Goal: Task Accomplishment & Management: Manage account settings

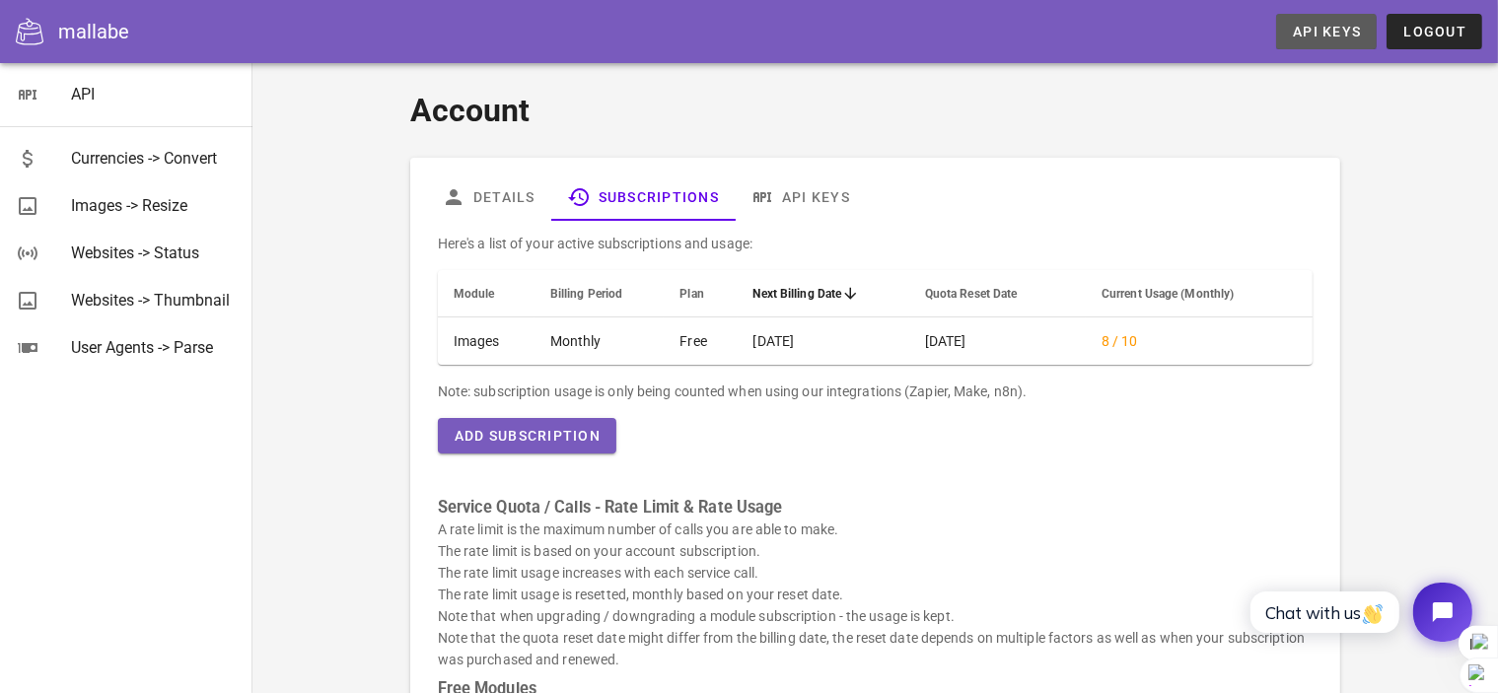
click at [1286, 29] on link "API Keys" at bounding box center [1326, 32] width 101 height 36
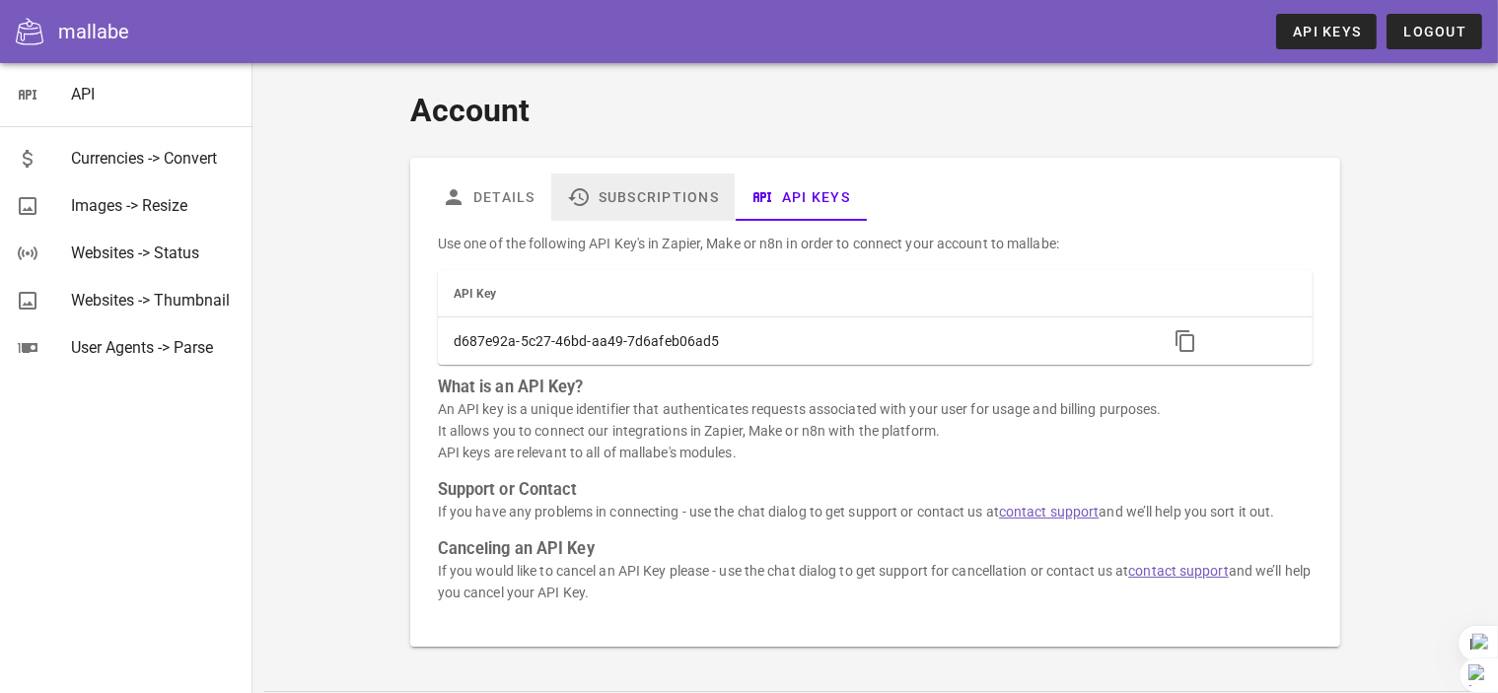
click at [687, 212] on link "Subscriptions" at bounding box center [642, 197] width 183 height 47
